Goal: Task Accomplishment & Management: Complete application form

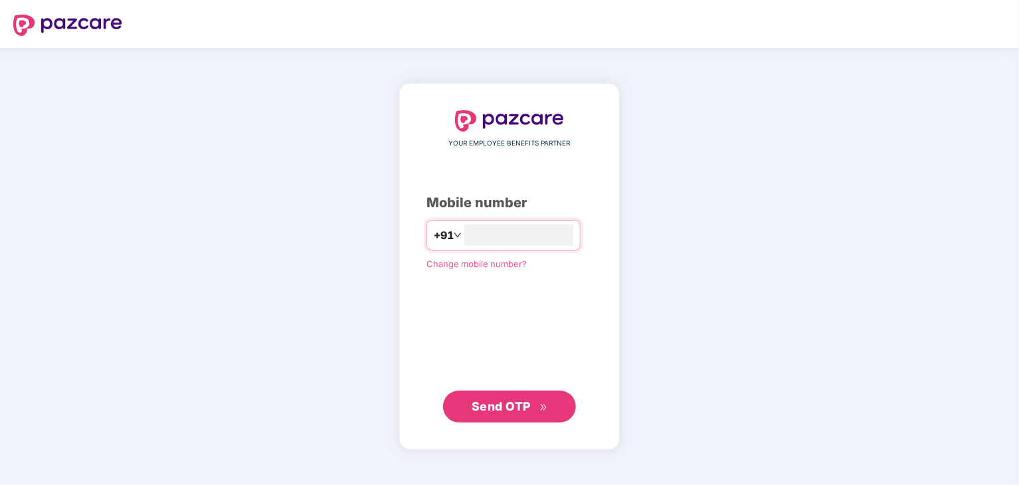
type input "**********"
click at [493, 410] on span "Send OTP" at bounding box center [500, 406] width 59 height 14
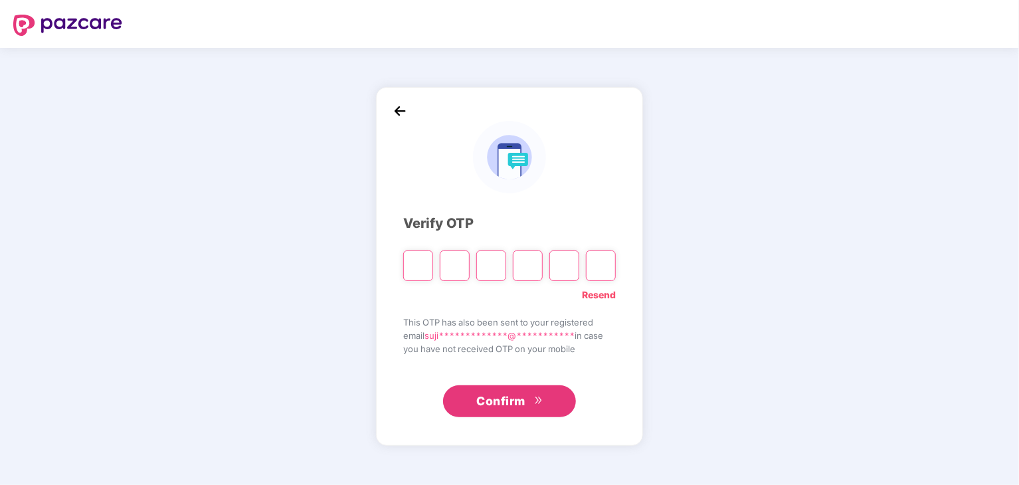
type input "*"
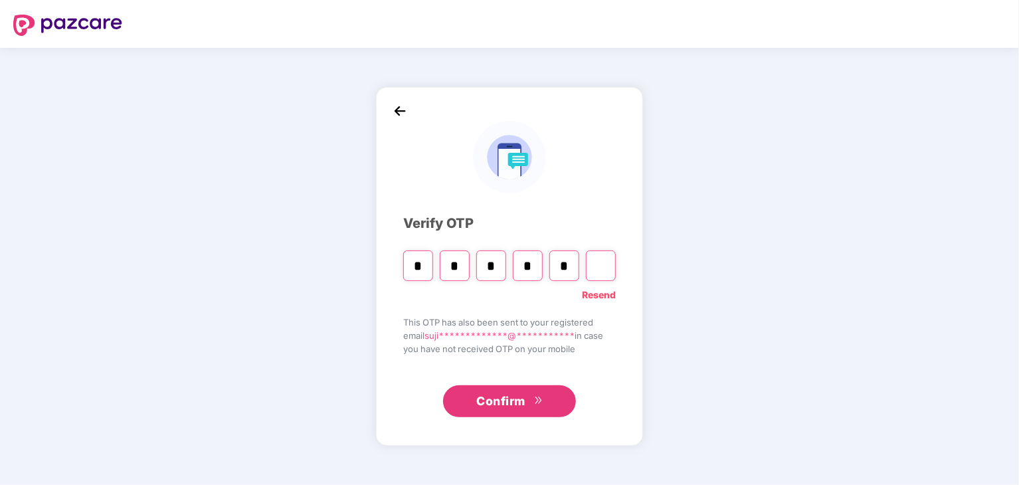
type input "*"
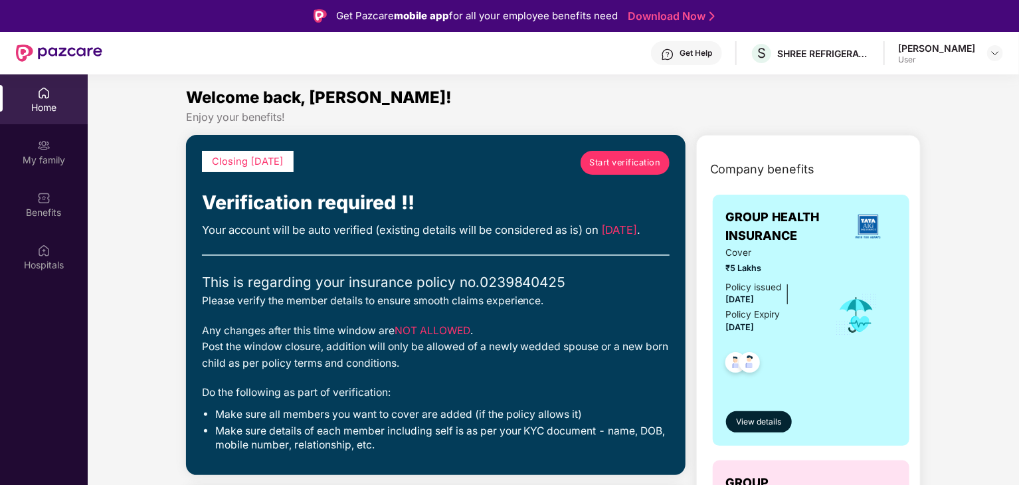
click at [618, 163] on span "Start verification" at bounding box center [624, 162] width 71 height 13
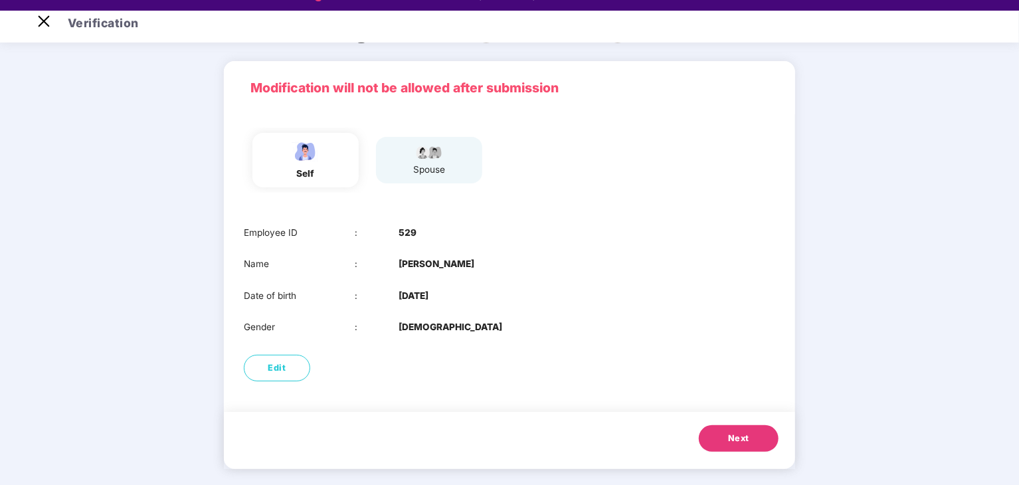
scroll to position [32, 0]
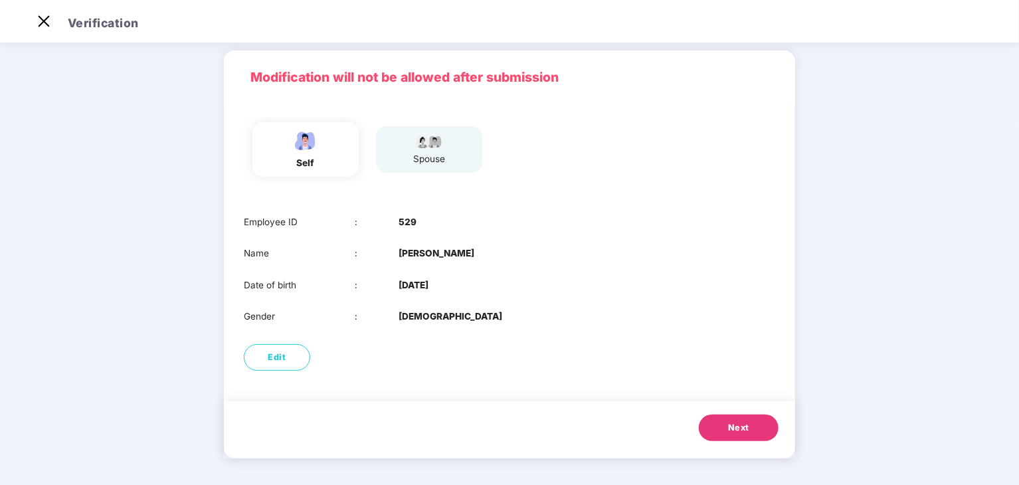
click at [740, 431] on span "Next" at bounding box center [738, 427] width 21 height 13
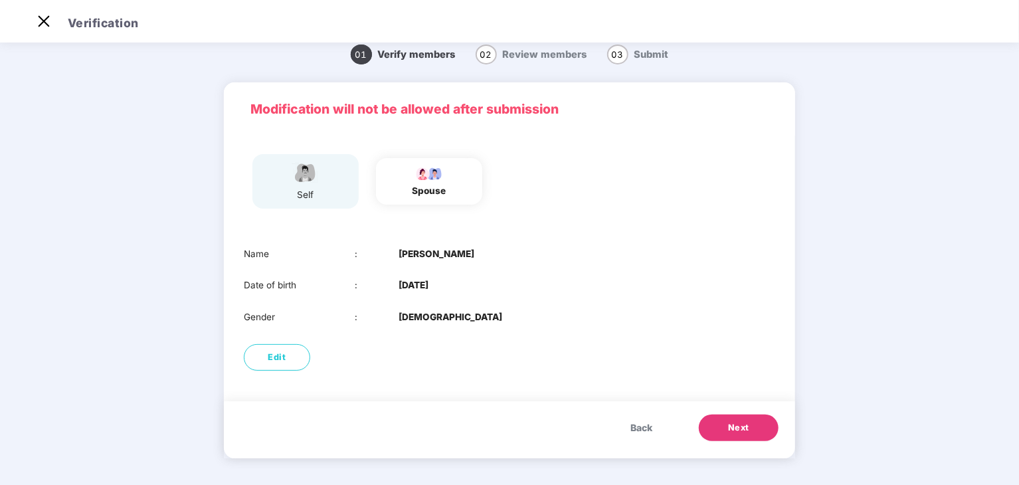
click at [739, 428] on span "Next" at bounding box center [738, 427] width 21 height 13
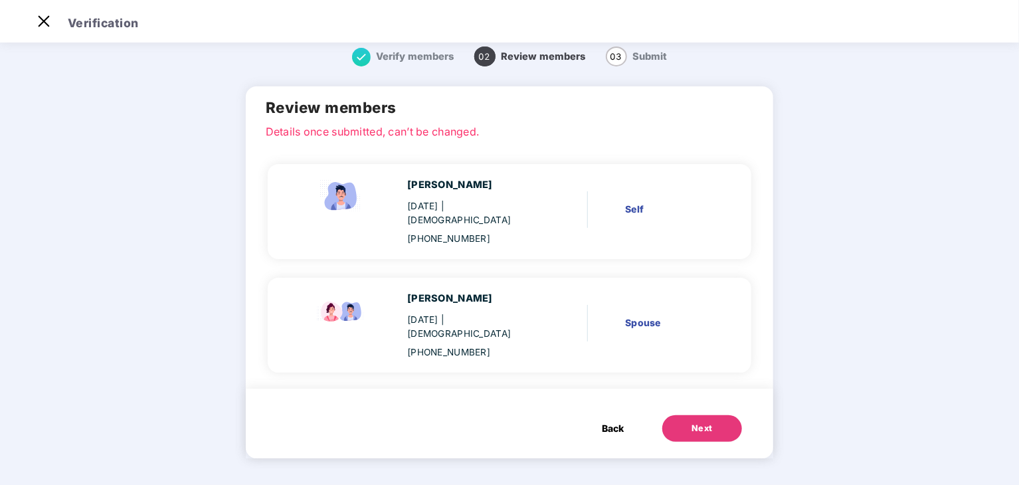
click at [606, 428] on span "Back" at bounding box center [613, 428] width 22 height 15
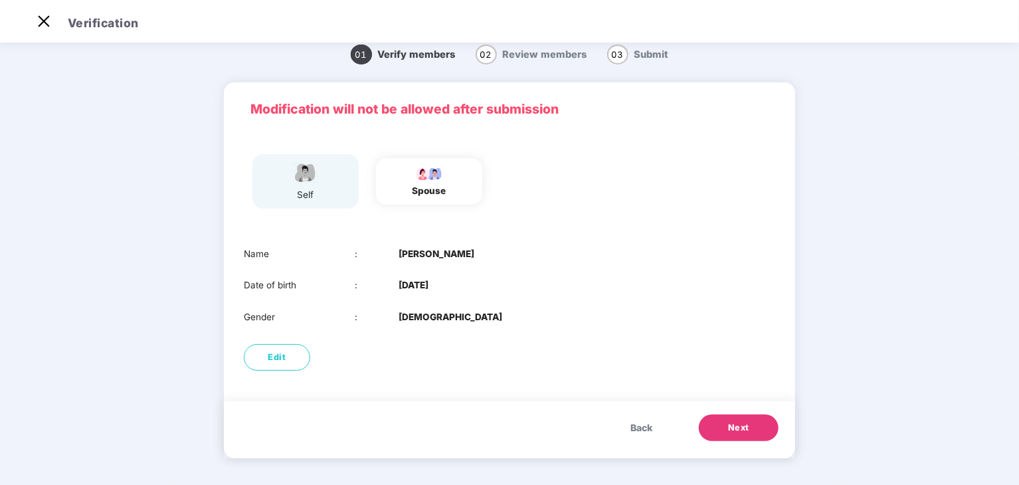
click at [728, 428] on span "Next" at bounding box center [738, 427] width 21 height 13
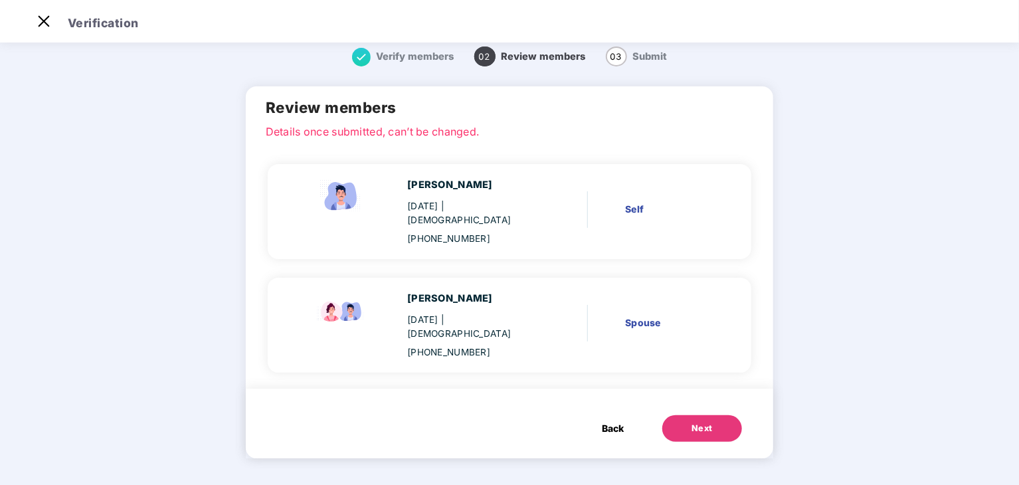
click at [695, 429] on div "Next" at bounding box center [701, 428] width 21 height 13
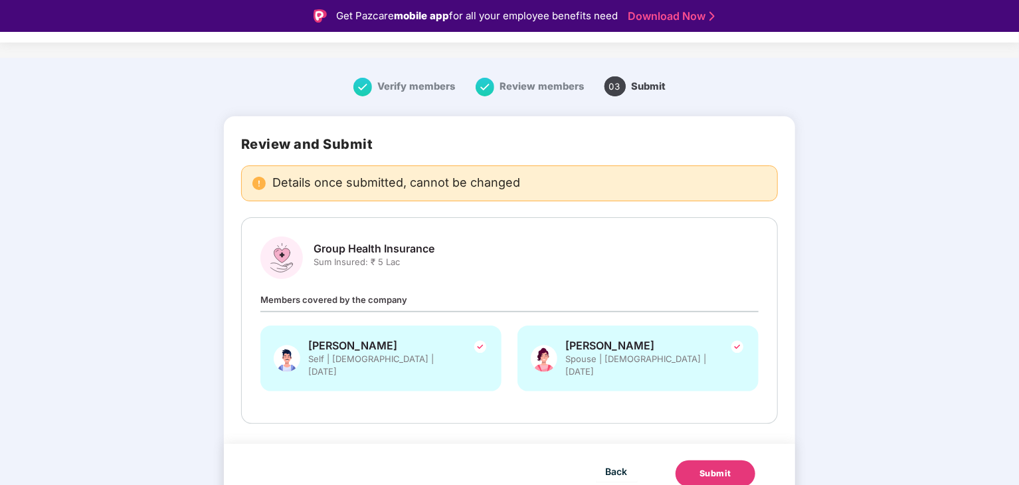
scroll to position [32, 0]
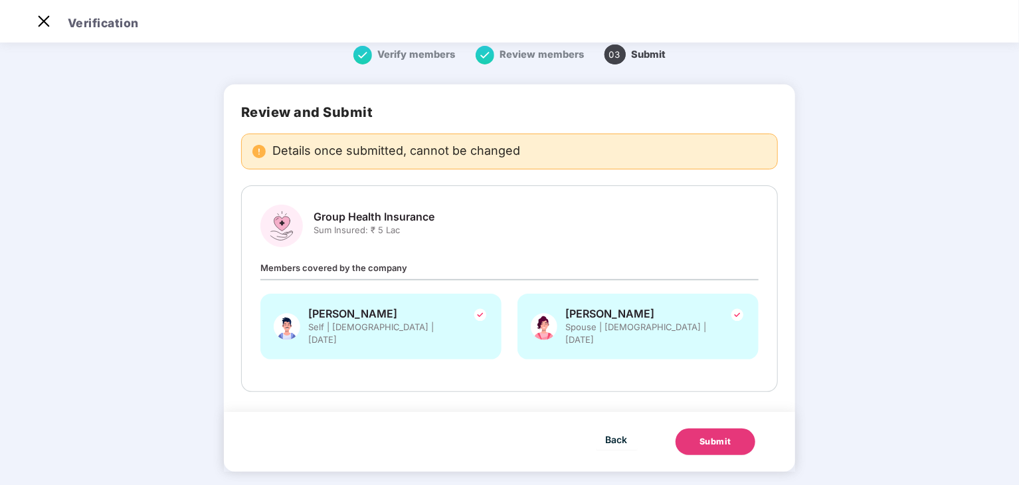
click at [709, 435] on div "Submit" at bounding box center [715, 441] width 32 height 13
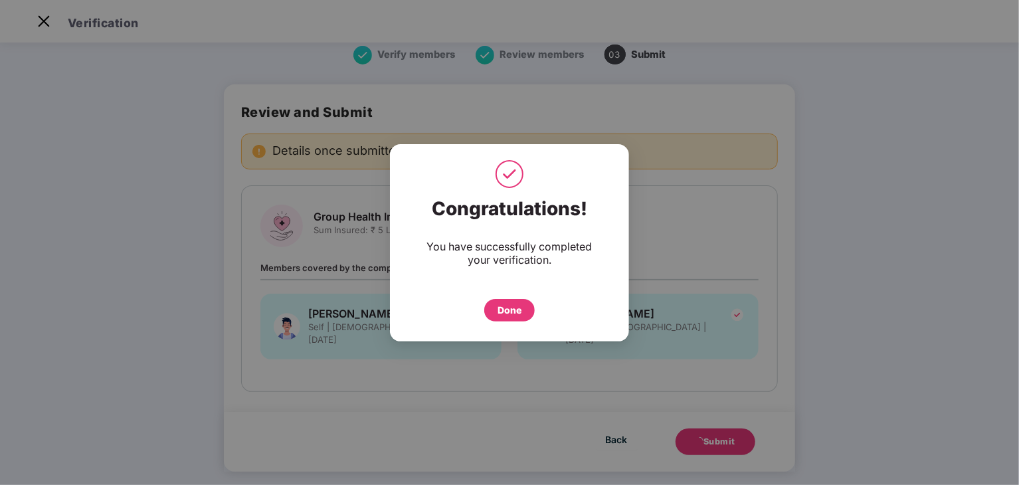
click at [509, 309] on div "Done" at bounding box center [509, 310] width 24 height 15
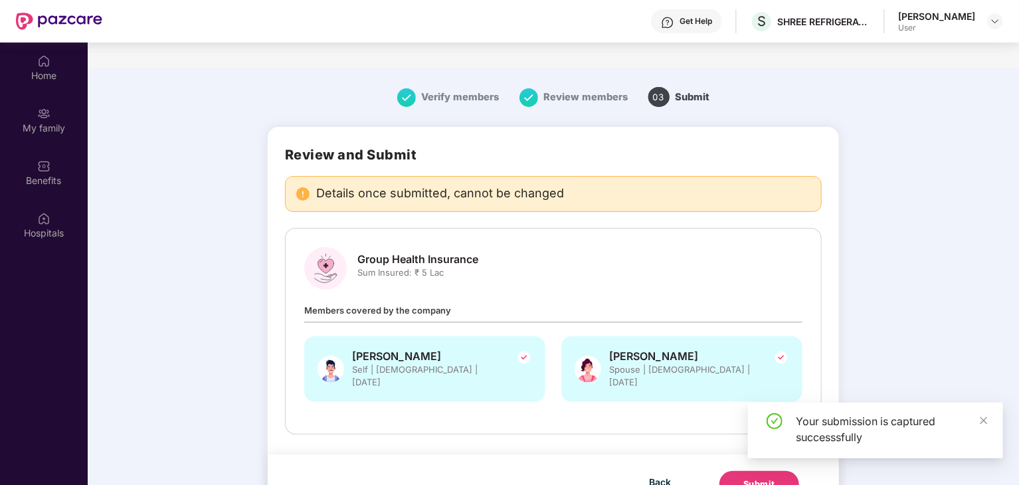
scroll to position [74, 0]
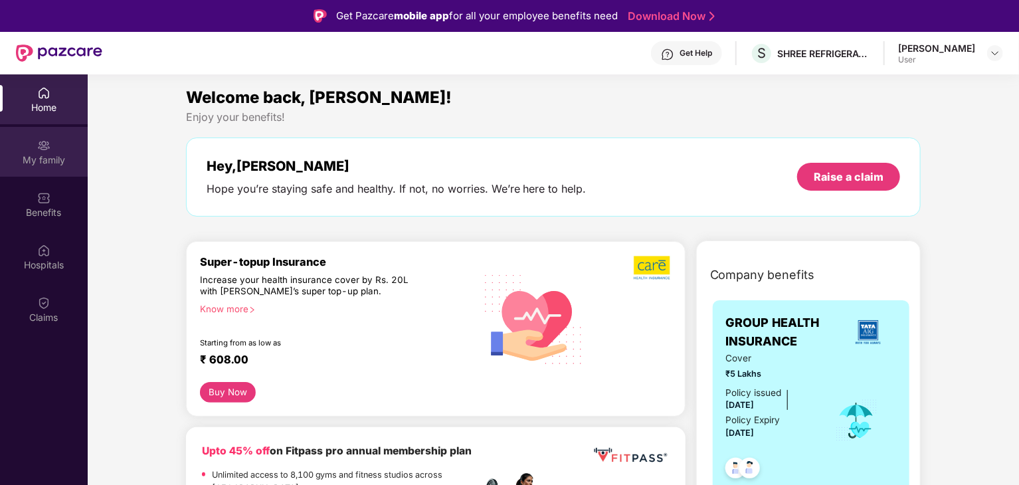
click at [42, 149] on img at bounding box center [43, 145] width 13 height 13
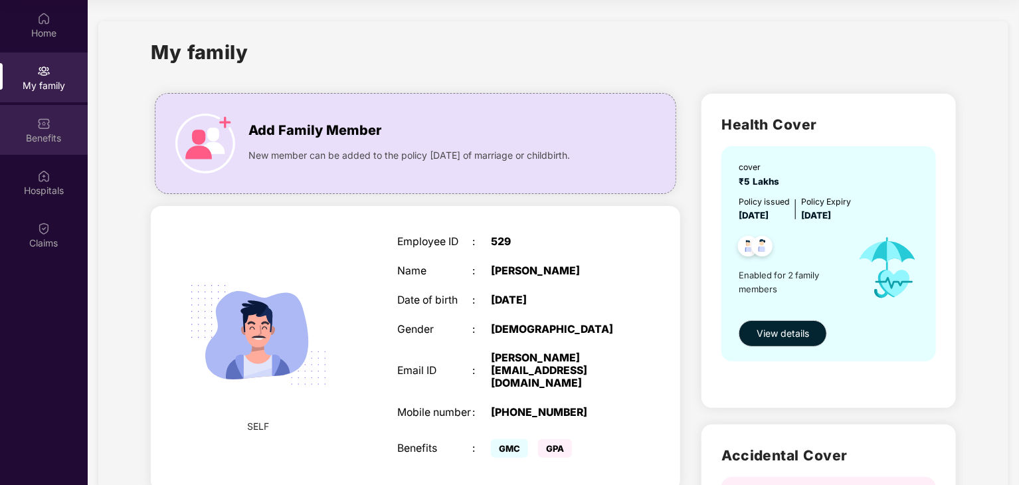
click at [48, 135] on div "Benefits" at bounding box center [44, 137] width 88 height 13
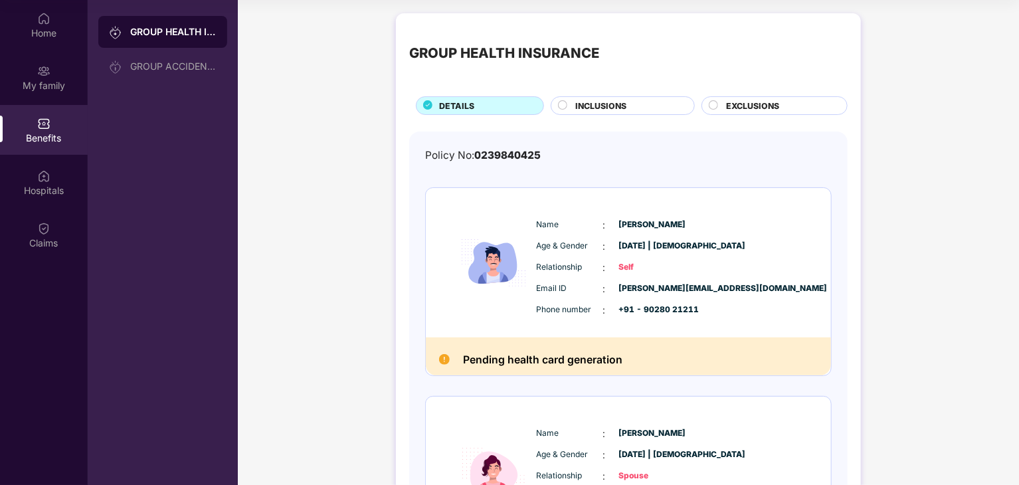
click at [612, 104] on span "INCLUSIONS" at bounding box center [600, 106] width 51 height 13
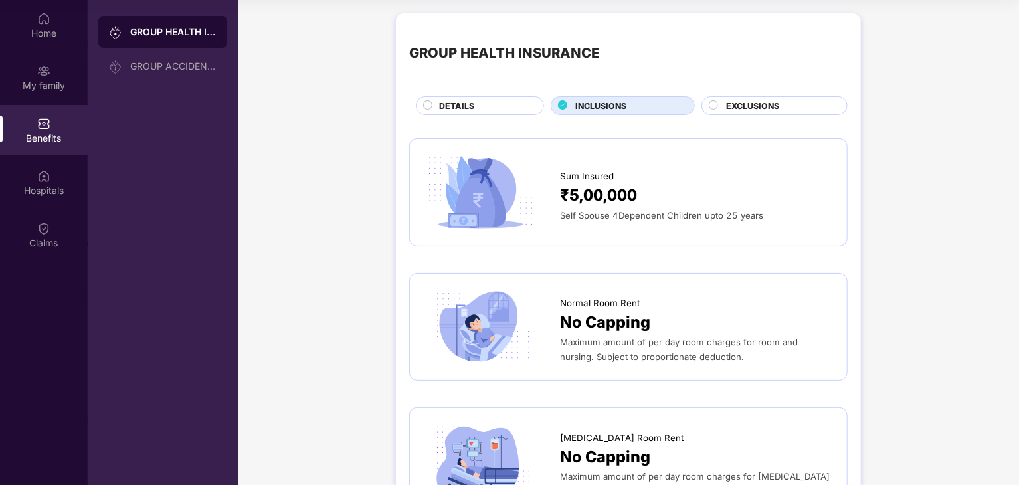
click at [772, 107] on span "EXCLUSIONS" at bounding box center [752, 106] width 53 height 13
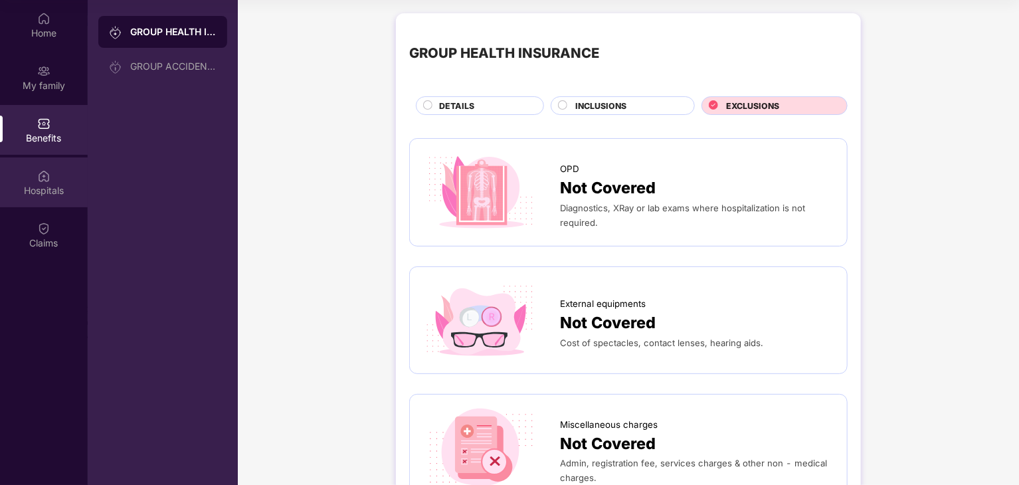
click at [53, 176] on div "Hospitals" at bounding box center [44, 182] width 88 height 50
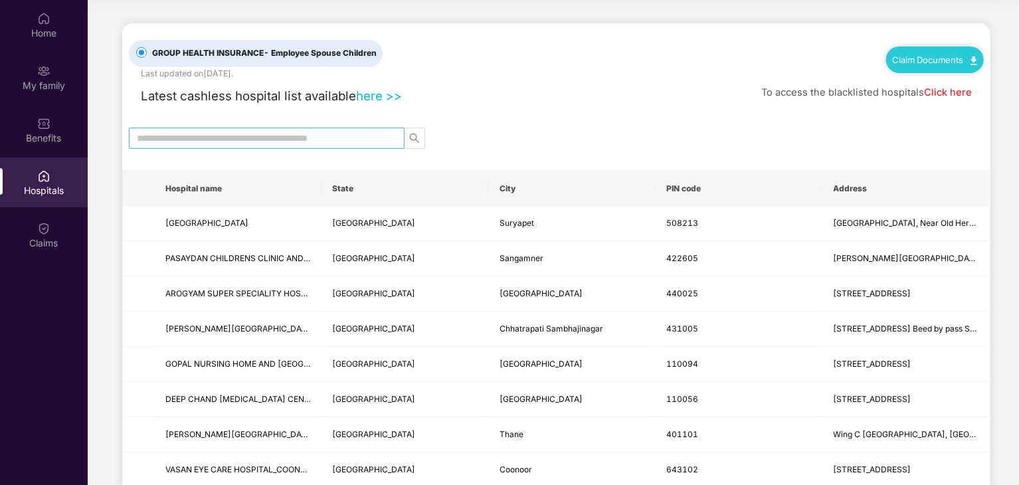
click at [214, 137] on input "text" at bounding box center [261, 138] width 249 height 15
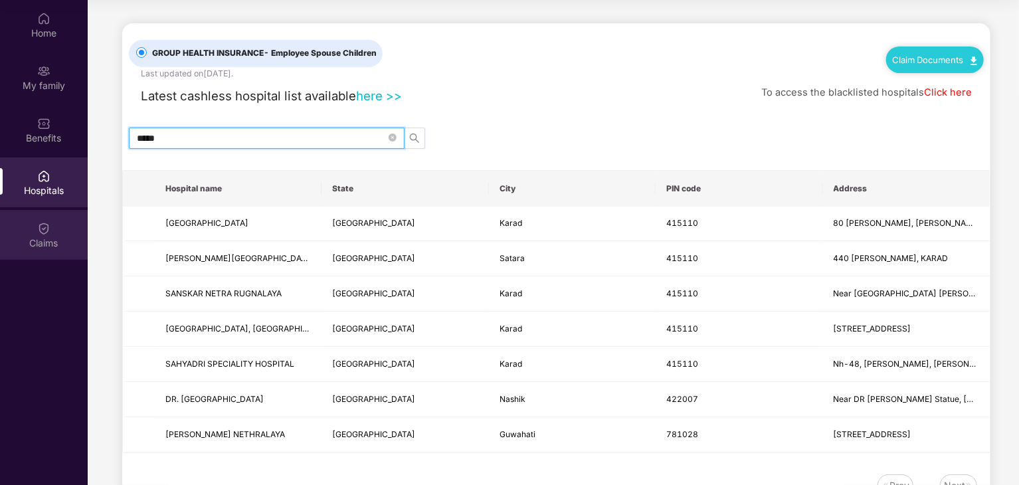
type input "*****"
click at [52, 237] on div "Claims" at bounding box center [44, 242] width 88 height 13
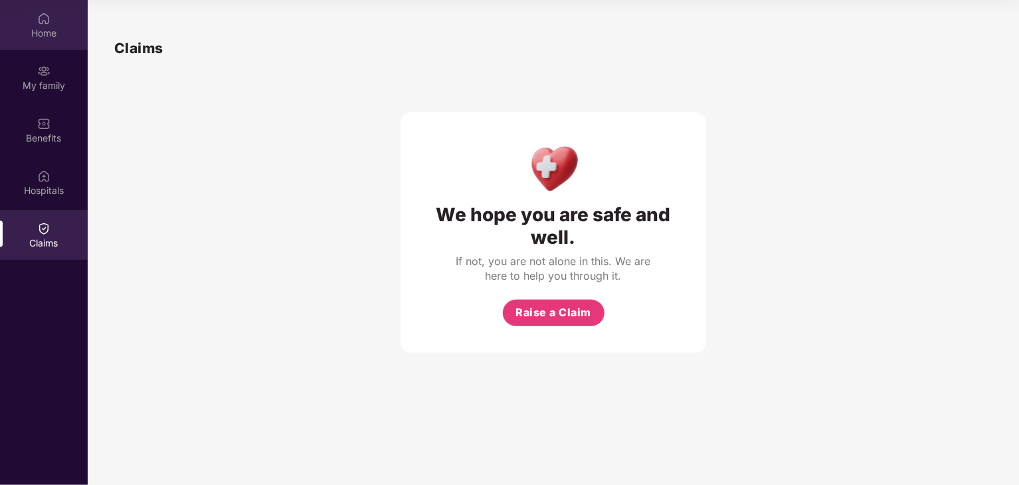
click at [42, 28] on div "Home" at bounding box center [44, 33] width 88 height 13
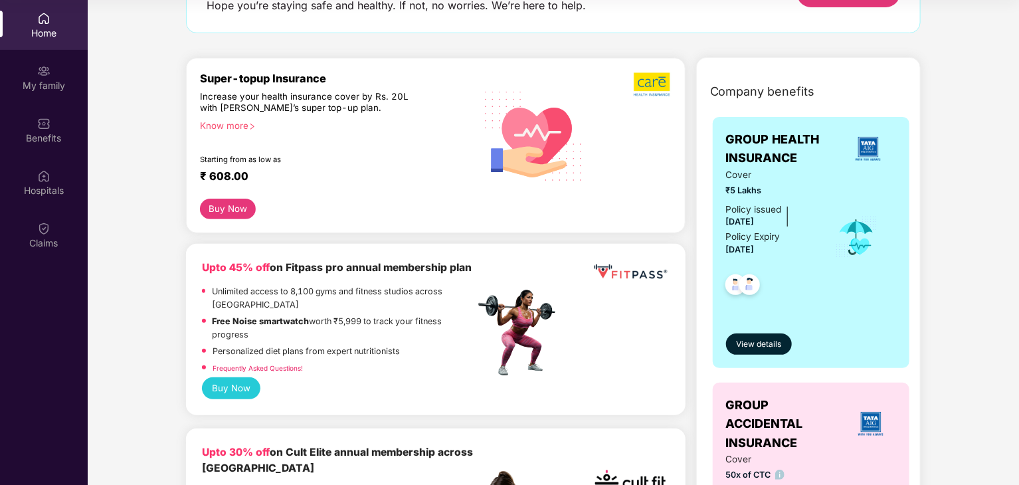
scroll to position [133, 0]
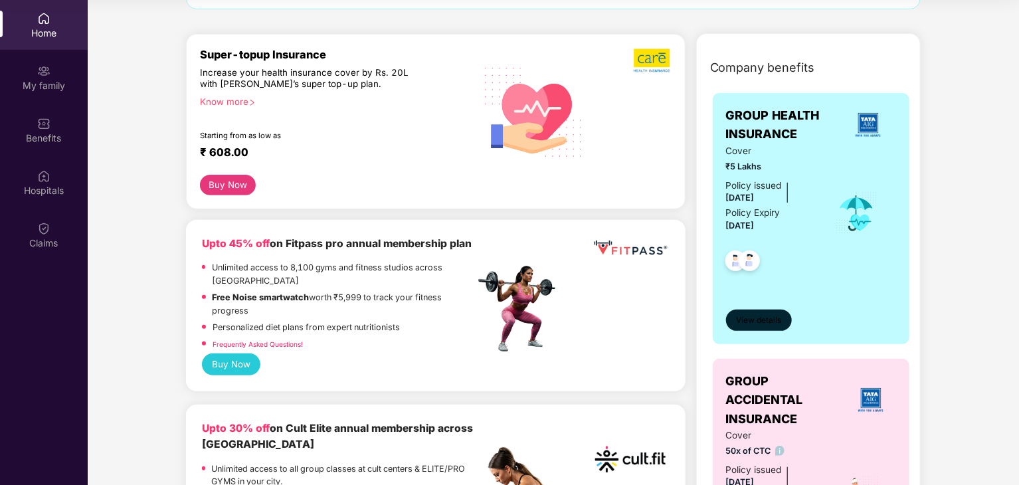
click at [760, 317] on span "View details" at bounding box center [758, 320] width 45 height 13
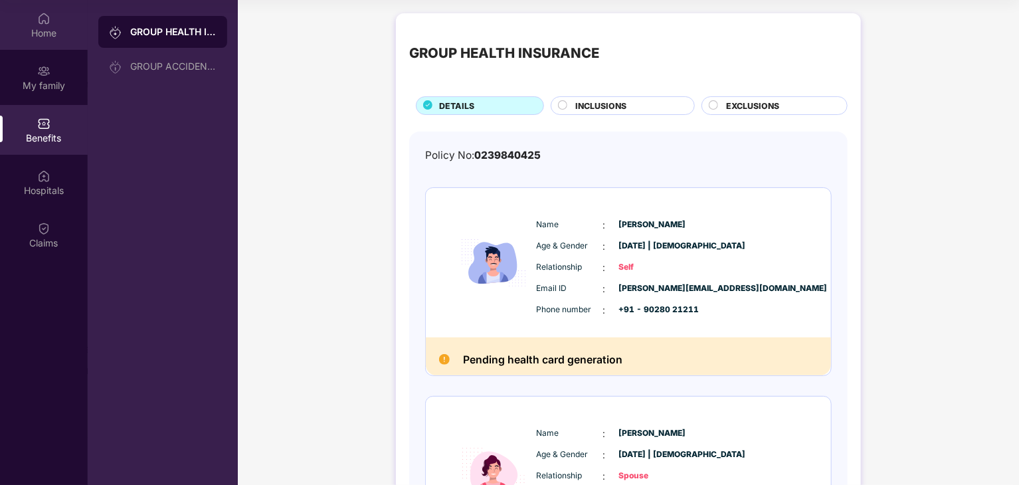
click at [54, 24] on div "Home" at bounding box center [44, 25] width 88 height 50
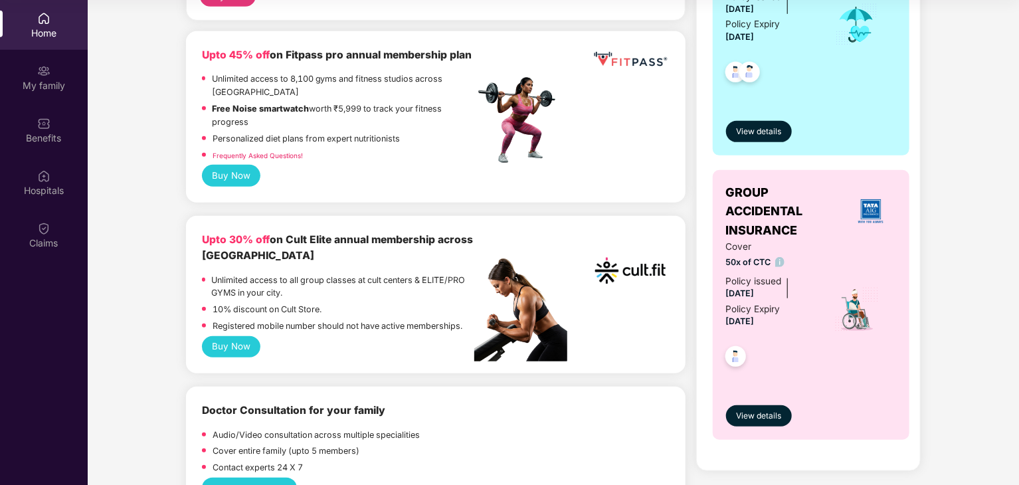
scroll to position [398, 0]
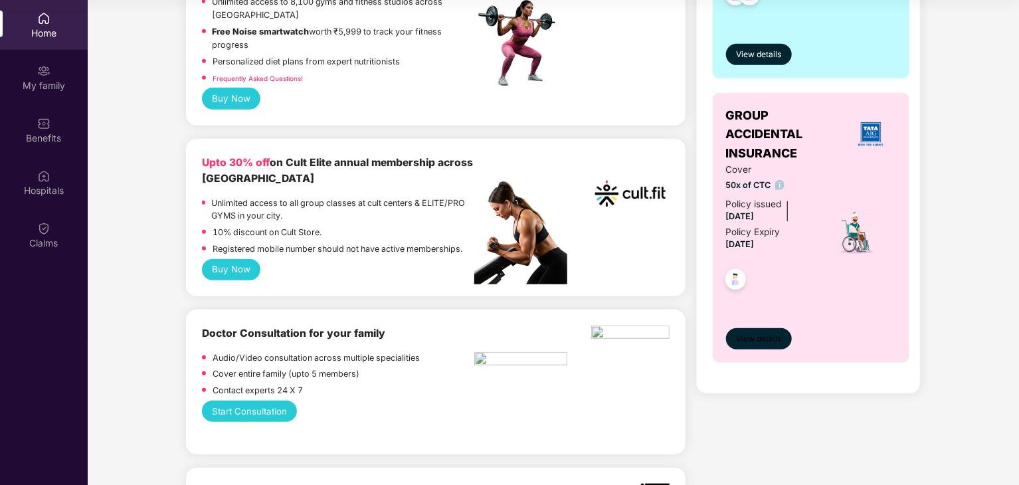
click at [756, 339] on span "View details" at bounding box center [758, 339] width 45 height 13
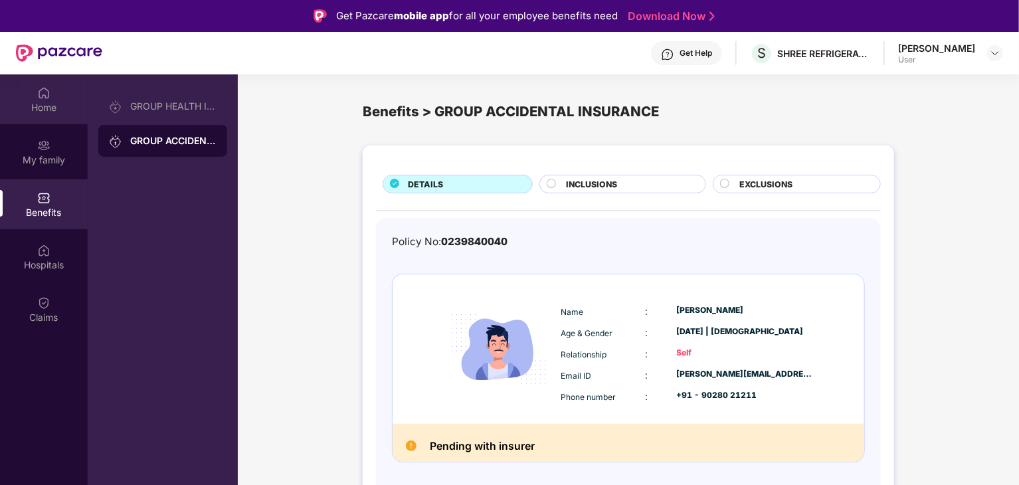
click at [46, 97] on img at bounding box center [43, 92] width 13 height 13
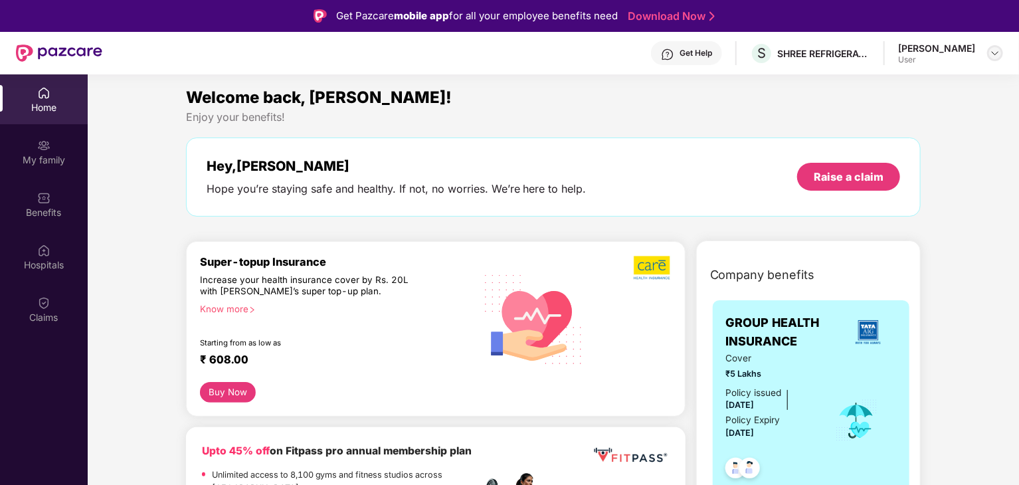
click at [997, 52] on img at bounding box center [994, 53] width 11 height 11
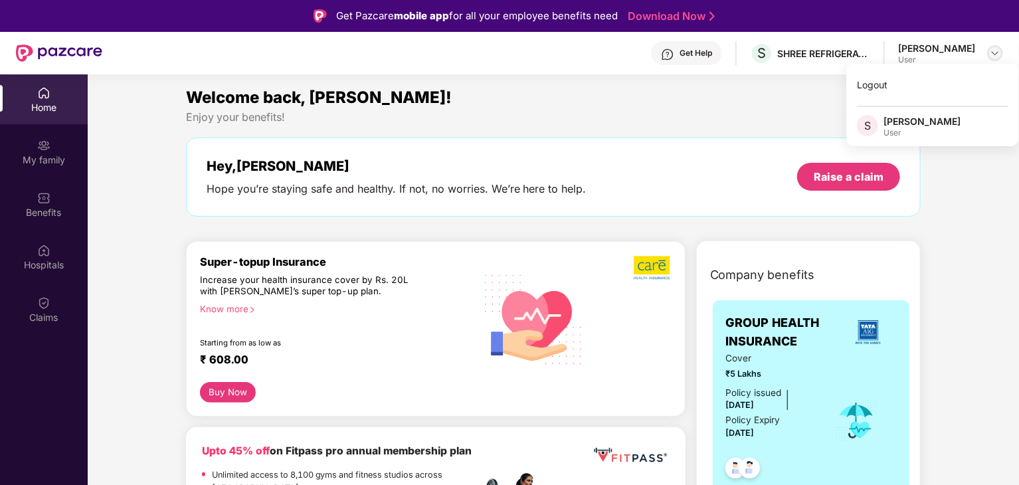
click at [997, 52] on img at bounding box center [994, 53] width 11 height 11
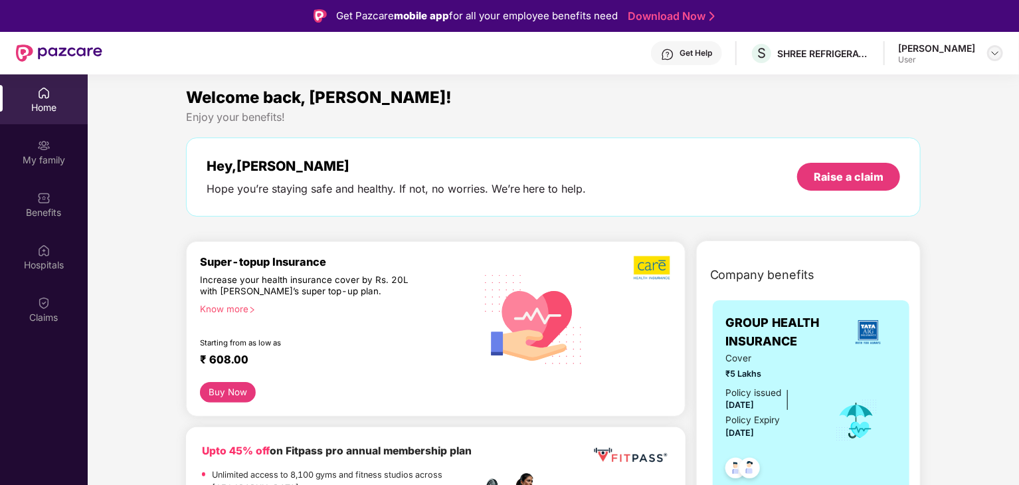
click at [993, 54] on img at bounding box center [994, 53] width 11 height 11
